Goal: Task Accomplishment & Management: Use online tool/utility

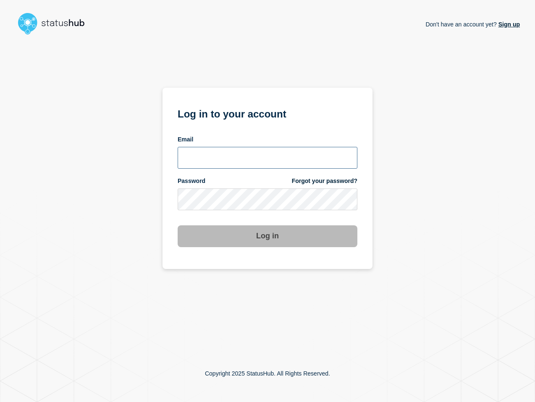
type input "[PERSON_NAME][EMAIL_ADDRESS][PERSON_NAME][DOMAIN_NAME]"
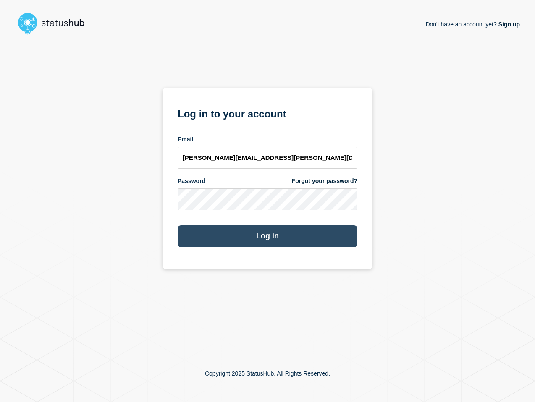
drag, startPoint x: 341, startPoint y: 242, endPoint x: 286, endPoint y: 237, distance: 54.9
click at [339, 242] on button "Log in" at bounding box center [268, 237] width 180 height 22
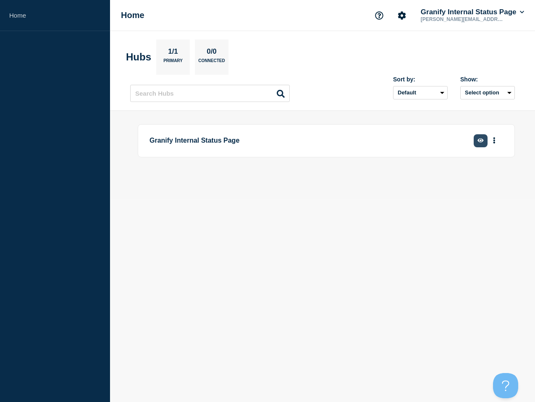
drag, startPoint x: 482, startPoint y: 122, endPoint x: 485, endPoint y: 137, distance: 15.5
click at [482, 122] on main "Granify Internal Status Page Create incident See overview" at bounding box center [322, 155] width 425 height 88
click at [483, 140] on icon "button" at bounding box center [481, 141] width 6 height 4
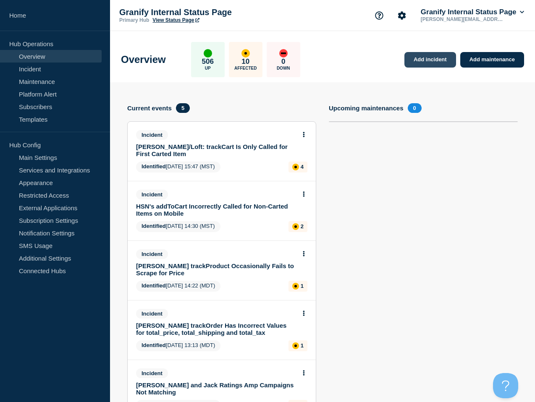
click at [424, 60] on link "Add incident" at bounding box center [431, 60] width 52 height 16
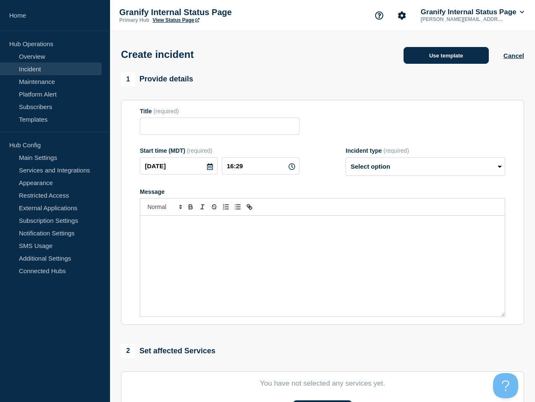
click at [447, 54] on button "Use template" at bounding box center [446, 55] width 85 height 17
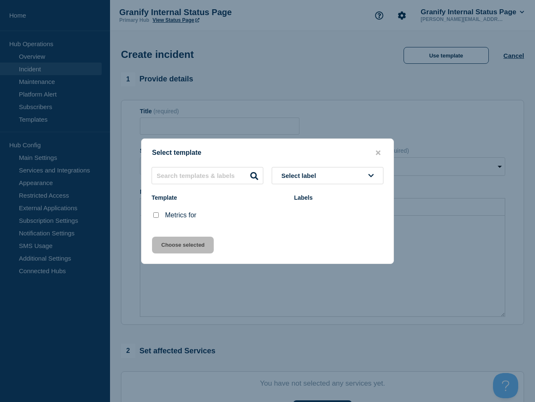
drag, startPoint x: 157, startPoint y: 215, endPoint x: 187, endPoint y: 239, distance: 38.3
click at [158, 216] on input "Metrics for checkbox" at bounding box center [155, 215] width 5 height 5
checkbox input "true"
click at [189, 241] on button "Choose selected" at bounding box center [183, 245] width 62 height 17
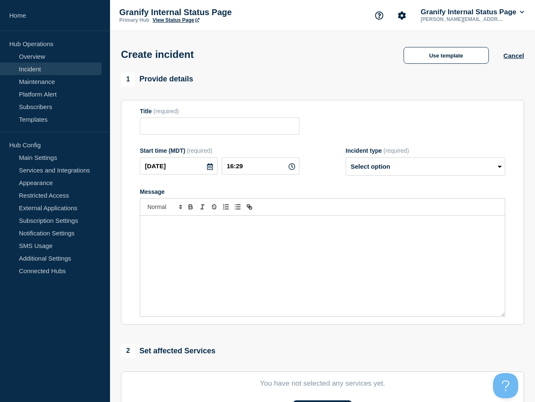
type input "Metrics for"
select select "monitoring"
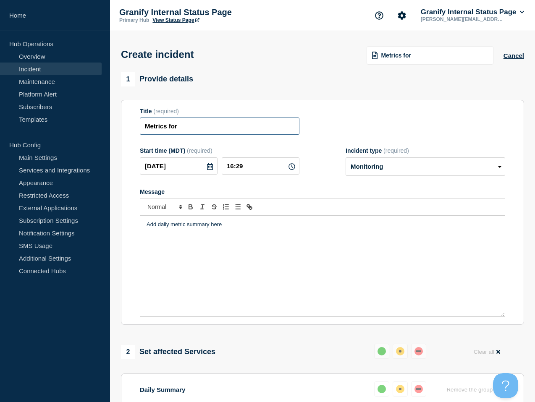
click at [224, 135] on input "Metrics for" at bounding box center [220, 126] width 160 height 17
click at [246, 236] on div "Add daily metric summary here" at bounding box center [322, 266] width 365 height 101
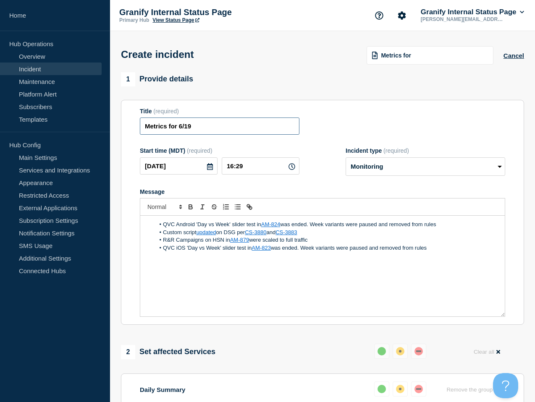
drag, startPoint x: 181, startPoint y: 130, endPoint x: 184, endPoint y: 125, distance: 5.5
click at [181, 129] on input "Metrics for 6/19" at bounding box center [220, 126] width 160 height 17
type input "Metrics for 9/19"
click at [365, 297] on div "QVC Android 'Day vs Week' slider test in AM-824 was ended. Week variants were p…" at bounding box center [322, 266] width 365 height 101
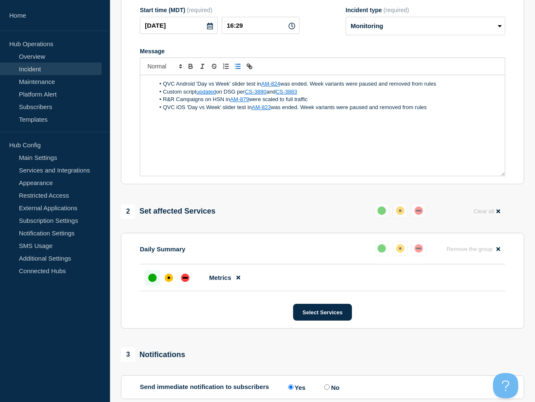
scroll to position [240, 0]
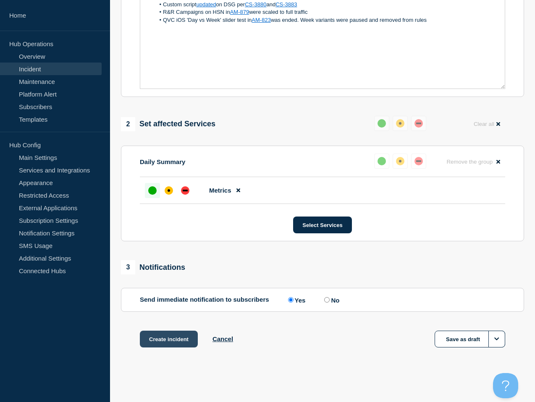
click at [177, 342] on button "Create incident" at bounding box center [169, 339] width 58 height 17
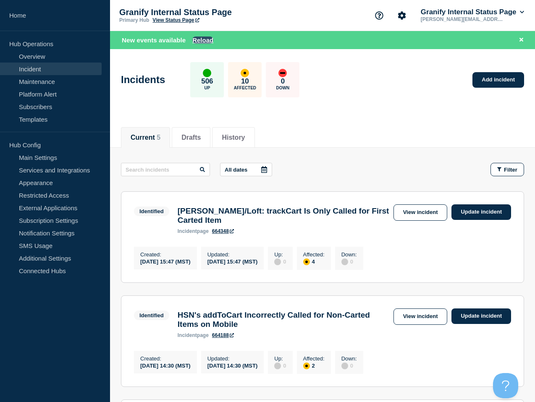
click at [198, 40] on button "Reload" at bounding box center [202, 40] width 21 height 7
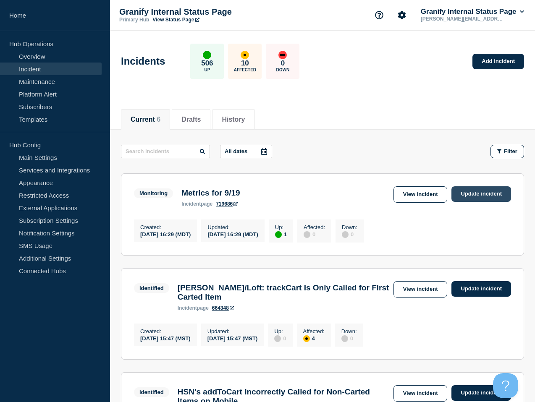
click at [490, 200] on link "Update incident" at bounding box center [482, 195] width 60 height 16
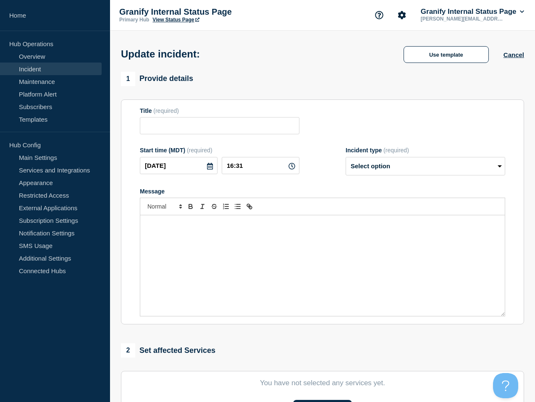
type input "Metrics for 9/19"
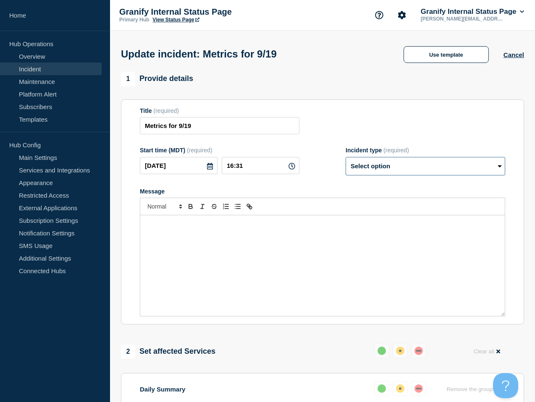
click at [404, 175] on select "Select option Investigating Identified Monitoring Resolved" at bounding box center [426, 166] width 160 height 18
select select "resolved"
click at [346, 163] on select "Select option Investigating Identified Monitoring Resolved" at bounding box center [426, 166] width 160 height 18
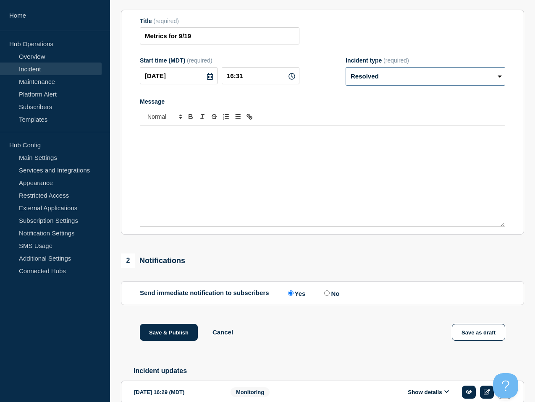
scroll to position [142, 0]
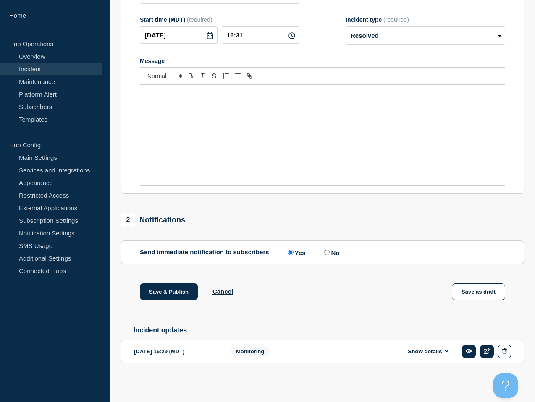
click at [326, 250] on input "No" at bounding box center [326, 252] width 5 height 5
radio input "true"
radio input "false"
click at [187, 288] on button "Save & Publish" at bounding box center [169, 292] width 58 height 17
